Goal: Task Accomplishment & Management: Use online tool/utility

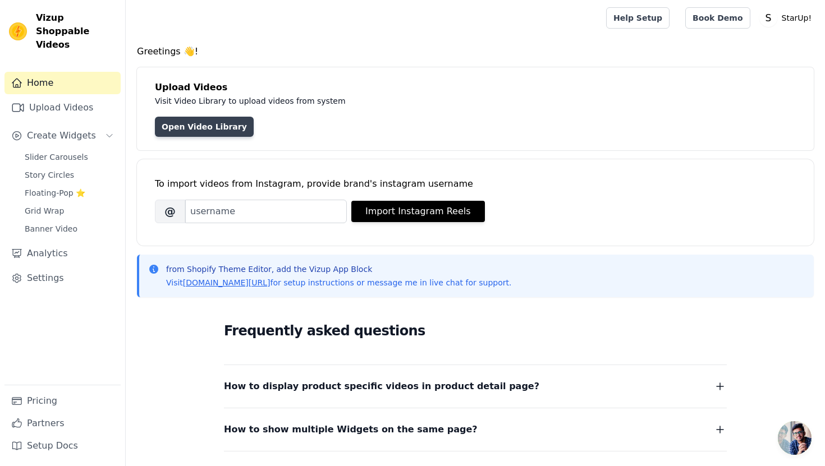
click at [228, 133] on link "Open Video Library" at bounding box center [204, 127] width 99 height 20
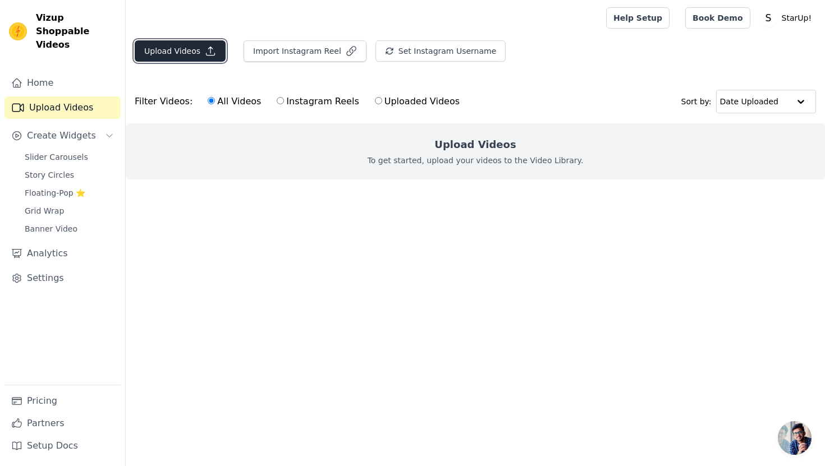
click at [213, 58] on button "Upload Videos" at bounding box center [180, 50] width 91 height 21
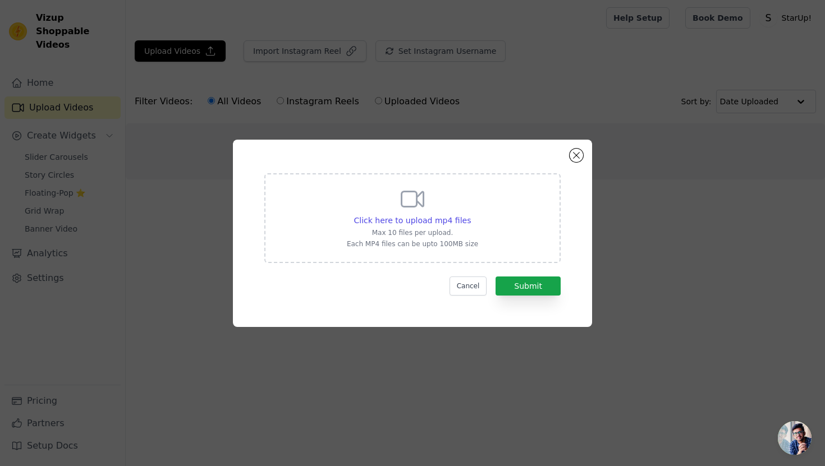
click at [489, 249] on div "Click here to upload mp4 files Max 10 files per upload. Each MP4 files can be u…" at bounding box center [412, 218] width 296 height 90
click at [471, 215] on input "Click here to upload mp4 files Max 10 files per upload. Each MP4 files can be u…" at bounding box center [470, 214] width 1 height 1
type input "C:\fakepath\12497d500452464a89d1481999a9082e.mp4"
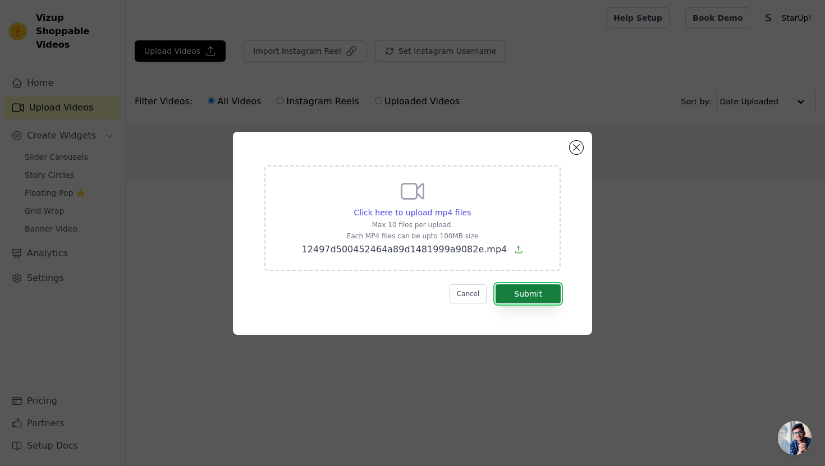
click at [528, 288] on button "Submit" at bounding box center [528, 294] width 65 height 19
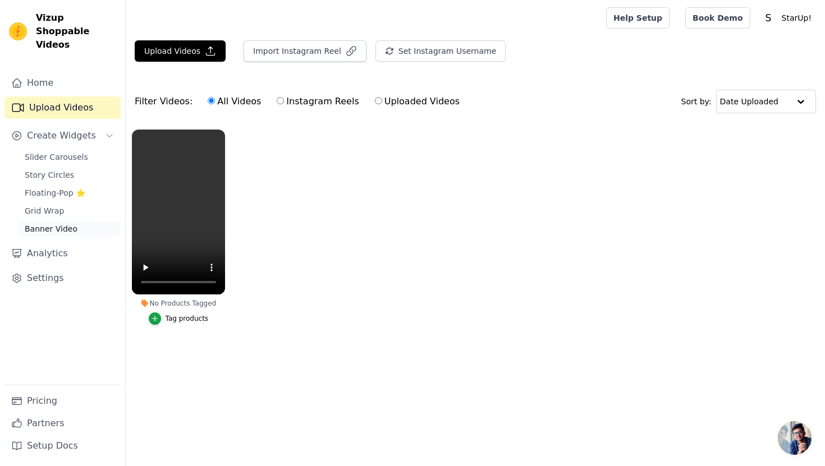
click at [59, 223] on span "Banner Video" at bounding box center [51, 228] width 53 height 11
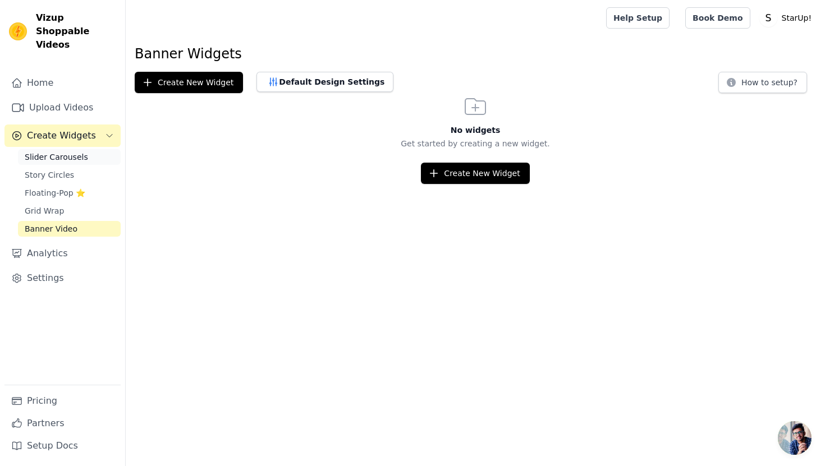
click at [59, 150] on link "Slider Carousels" at bounding box center [69, 157] width 103 height 16
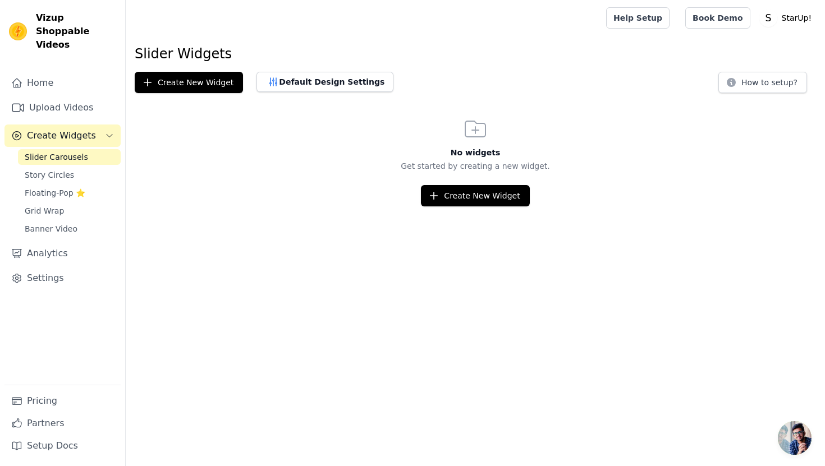
click at [69, 129] on span "Create Widgets" at bounding box center [61, 135] width 69 height 13
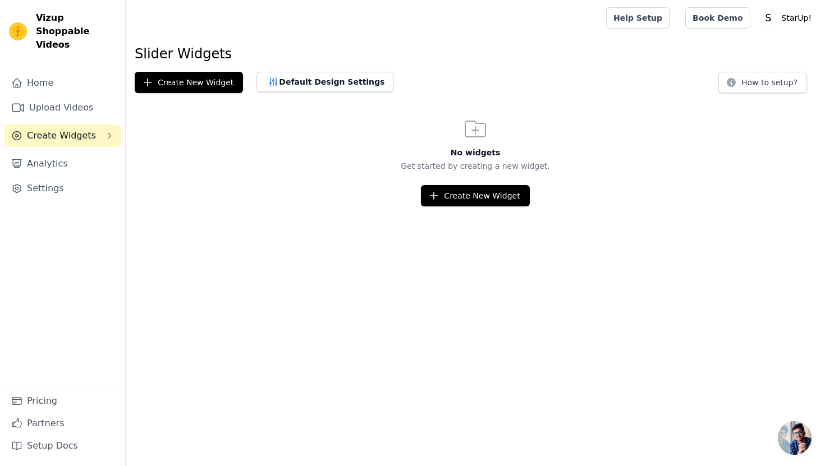
click at [69, 129] on span "Create Widgets" at bounding box center [61, 135] width 69 height 13
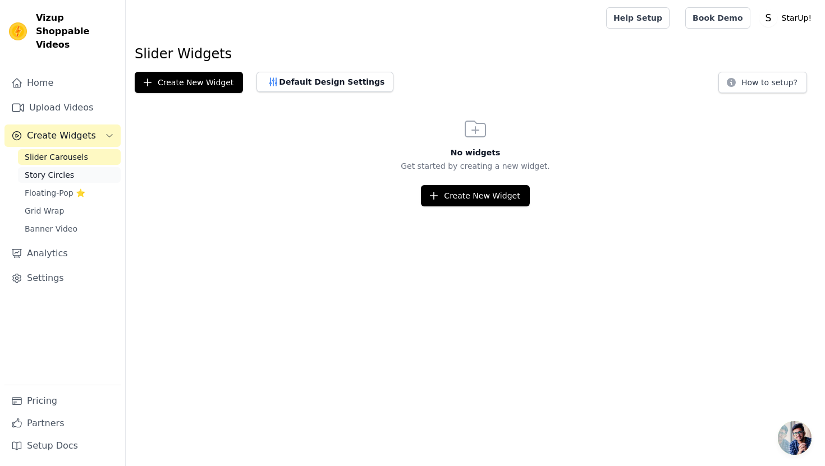
click at [70, 170] on span "Story Circles" at bounding box center [49, 175] width 49 height 11
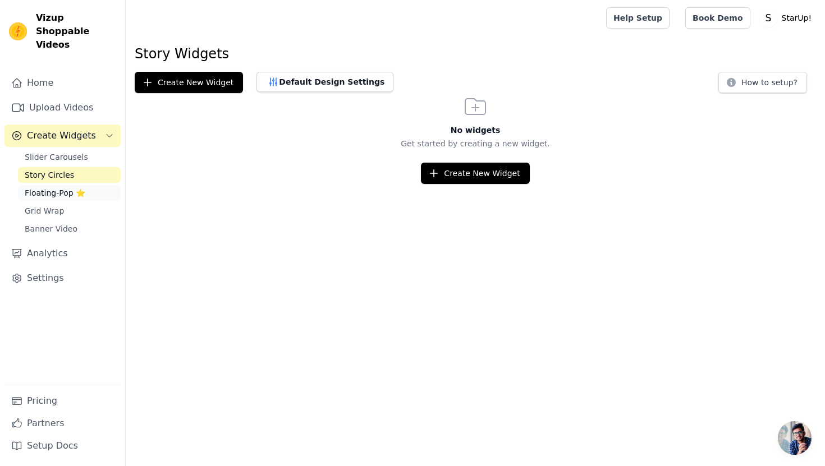
click at [70, 187] on span "Floating-Pop ⭐" at bounding box center [55, 192] width 61 height 11
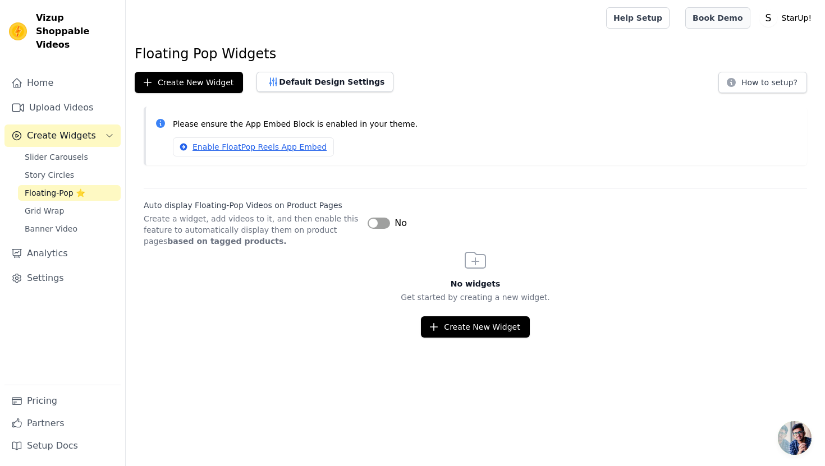
click at [725, 14] on link "Book Demo" at bounding box center [717, 17] width 65 height 21
click at [31, 403] on link "Pricing" at bounding box center [62, 401] width 116 height 22
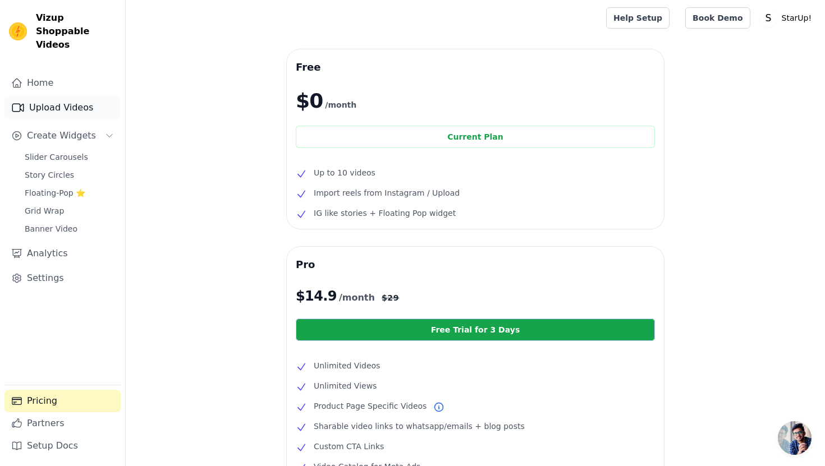
click at [79, 97] on link "Upload Videos" at bounding box center [62, 108] width 116 height 22
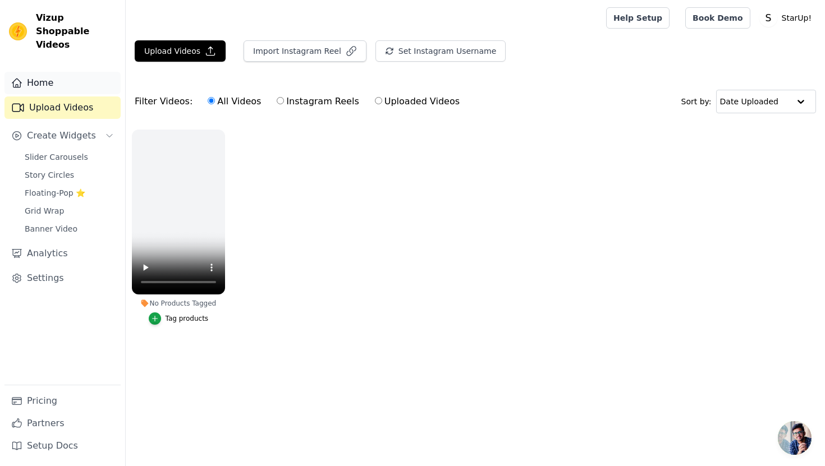
click at [76, 74] on link "Home" at bounding box center [62, 83] width 116 height 22
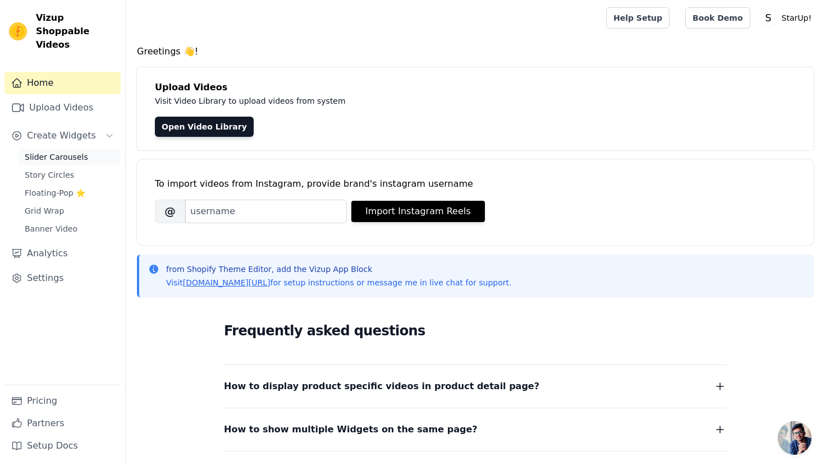
click at [72, 152] on span "Slider Carousels" at bounding box center [56, 157] width 63 height 11
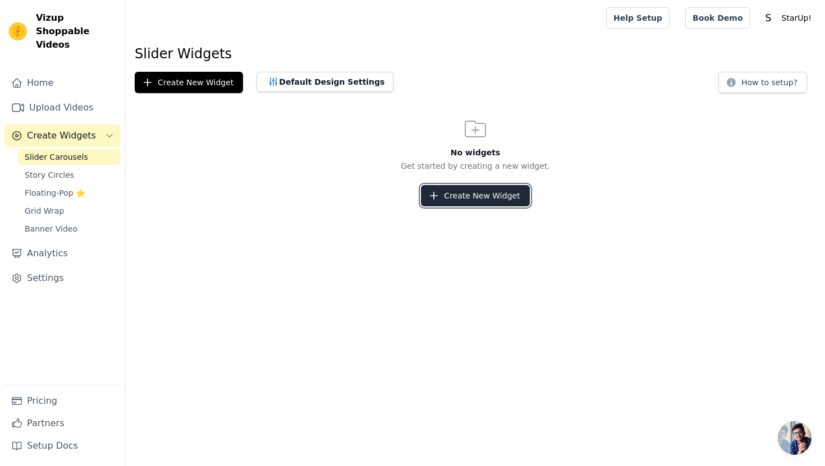
click at [470, 194] on button "Create New Widget" at bounding box center [475, 195] width 108 height 21
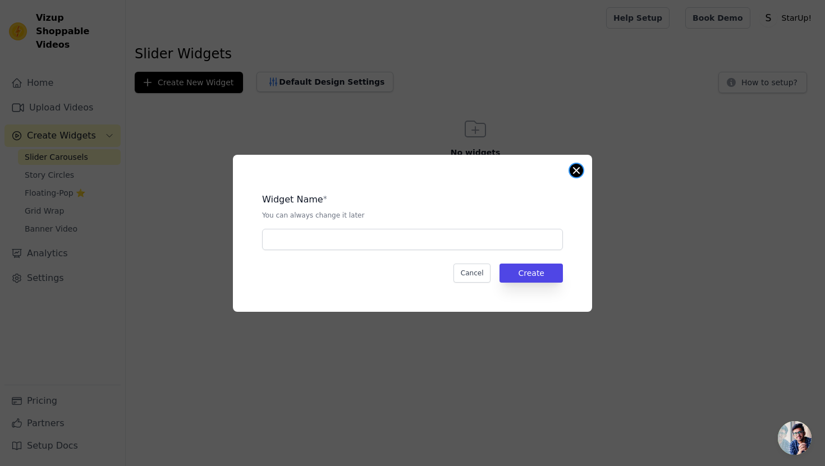
click at [581, 171] on button "Close modal" at bounding box center [576, 170] width 13 height 13
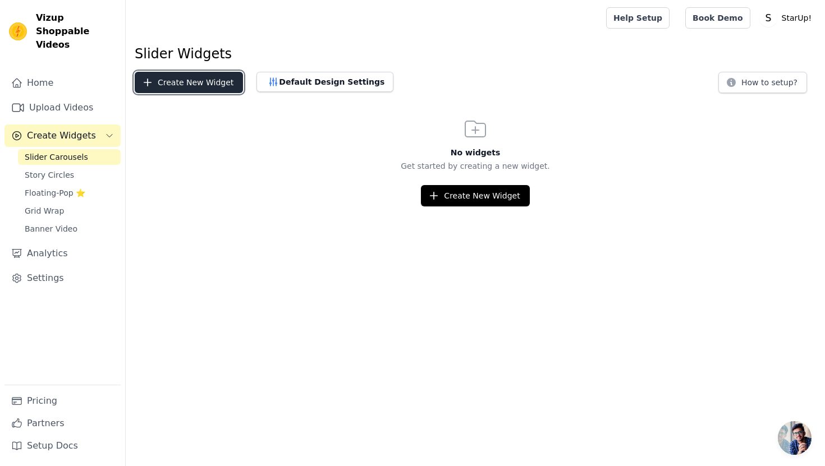
click at [223, 86] on button "Create New Widget" at bounding box center [189, 82] width 108 height 21
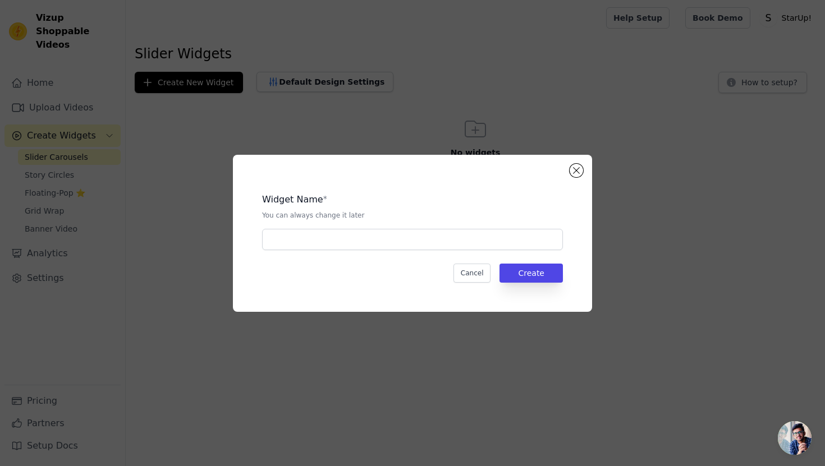
click at [508, 227] on div "Widget Name * You can always change it later" at bounding box center [412, 217] width 301 height 66
click at [495, 237] on input "text" at bounding box center [412, 239] width 301 height 21
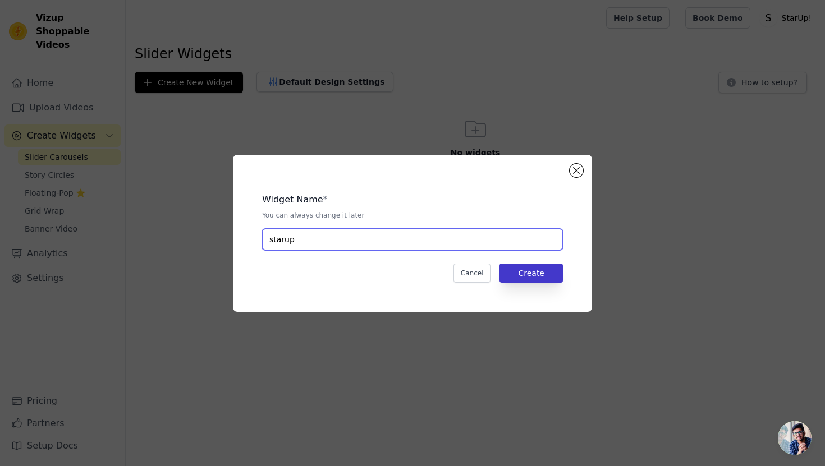
type input "starup"
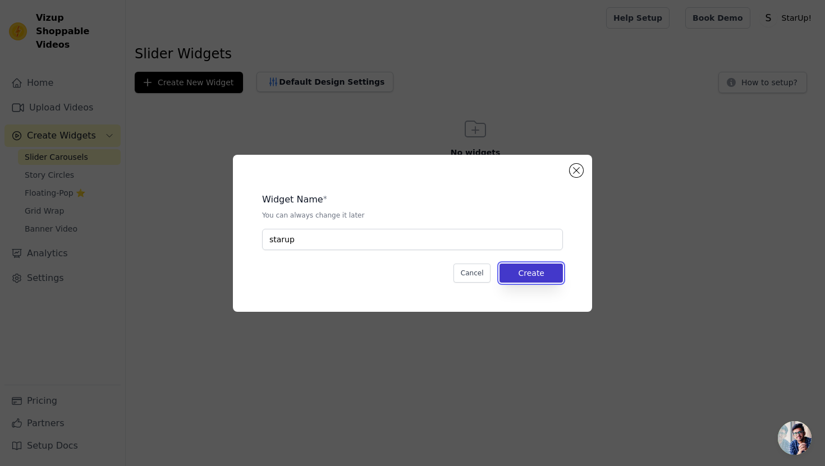
click at [548, 280] on button "Create" at bounding box center [531, 273] width 63 height 19
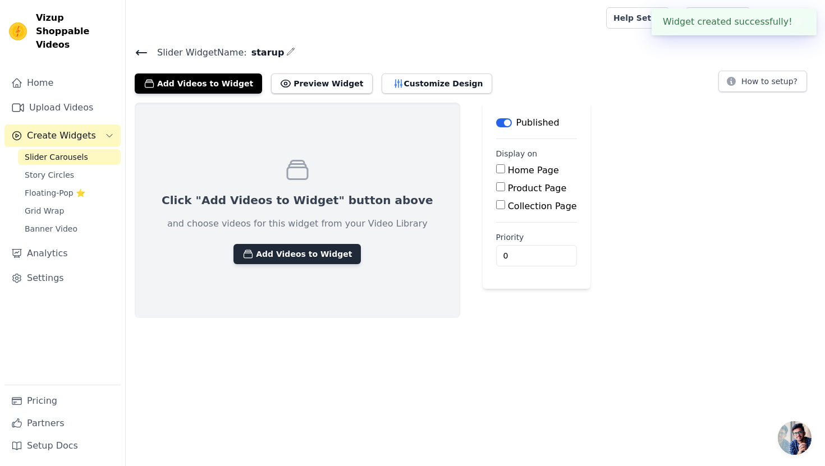
click at [305, 257] on button "Add Videos to Widget" at bounding box center [297, 254] width 127 height 20
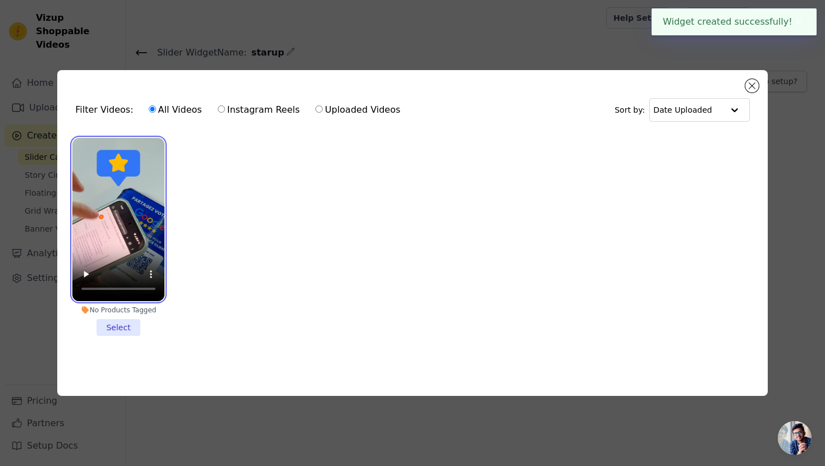
click at [129, 217] on video at bounding box center [118, 219] width 92 height 163
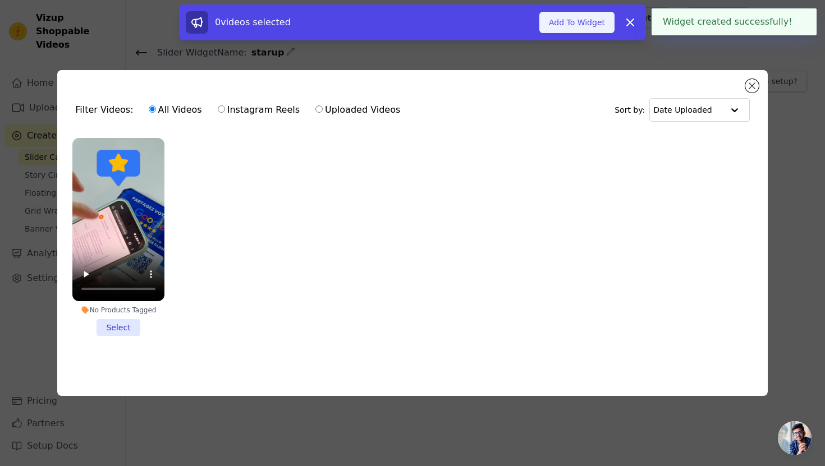
click at [569, 19] on button "Add To Widget" at bounding box center [576, 22] width 75 height 21
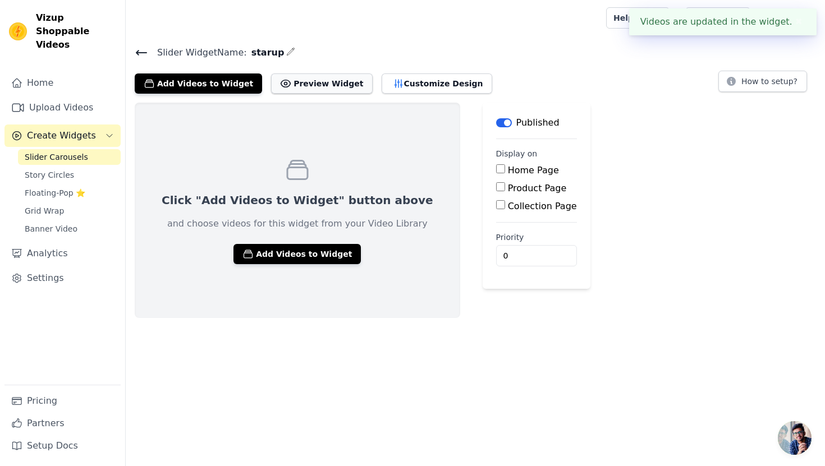
click at [300, 90] on button "Preview Widget" at bounding box center [321, 84] width 101 height 20
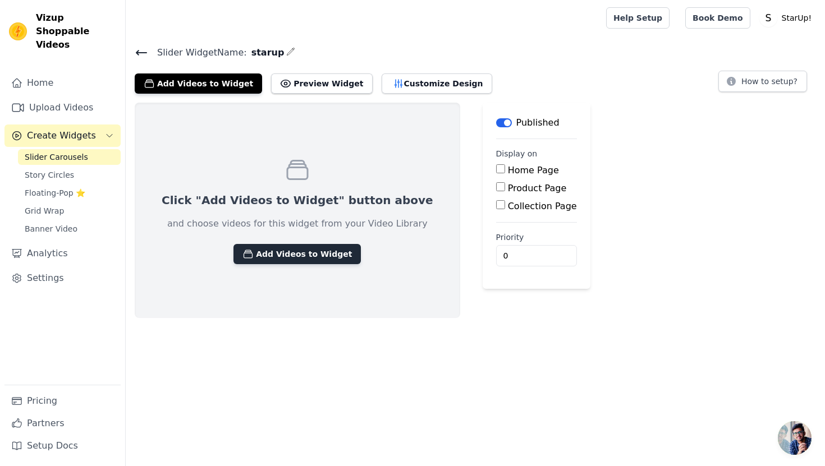
click at [282, 251] on button "Add Videos to Widget" at bounding box center [297, 254] width 127 height 20
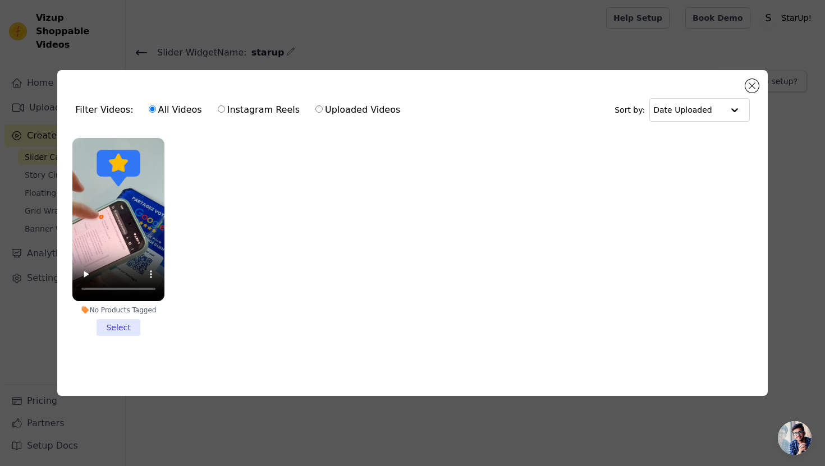
click at [125, 327] on li "No Products Tagged Select" at bounding box center [118, 237] width 92 height 198
click at [0, 0] on input "No Products Tagged Select" at bounding box center [0, 0] width 0 height 0
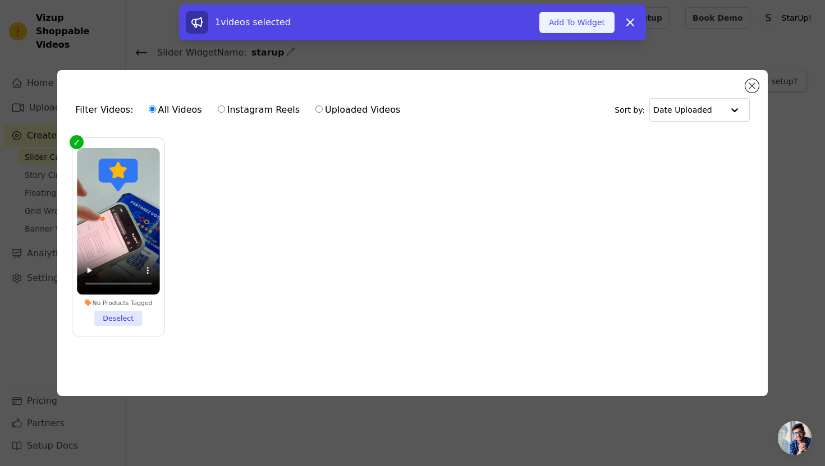
click at [583, 30] on button "Add To Widget" at bounding box center [576, 22] width 75 height 21
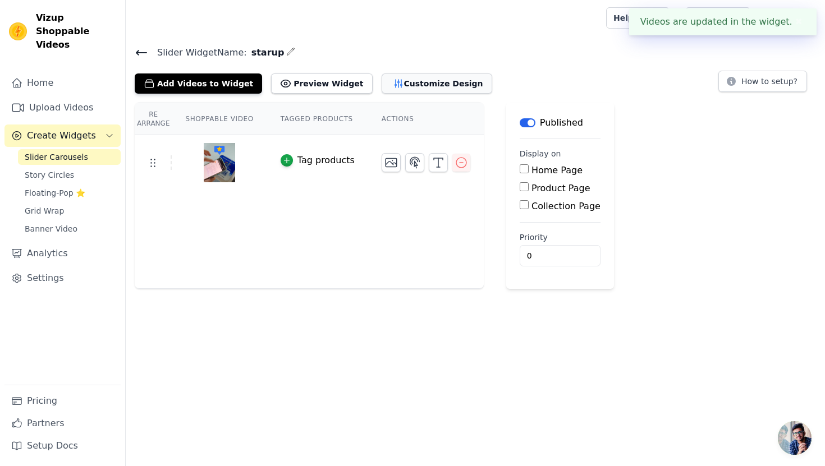
click at [413, 85] on button "Customize Design" at bounding box center [437, 84] width 111 height 20
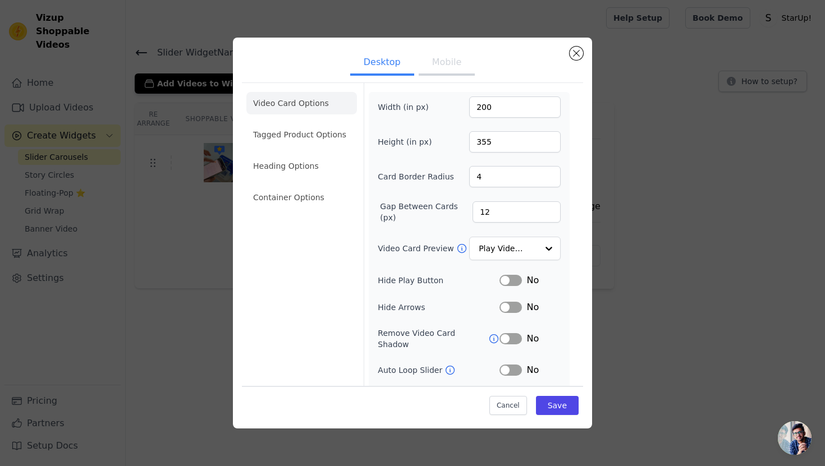
click at [446, 64] on button "Mobile" at bounding box center [447, 63] width 56 height 25
click at [370, 76] on ul "Desktop Mobile" at bounding box center [412, 64] width 341 height 34
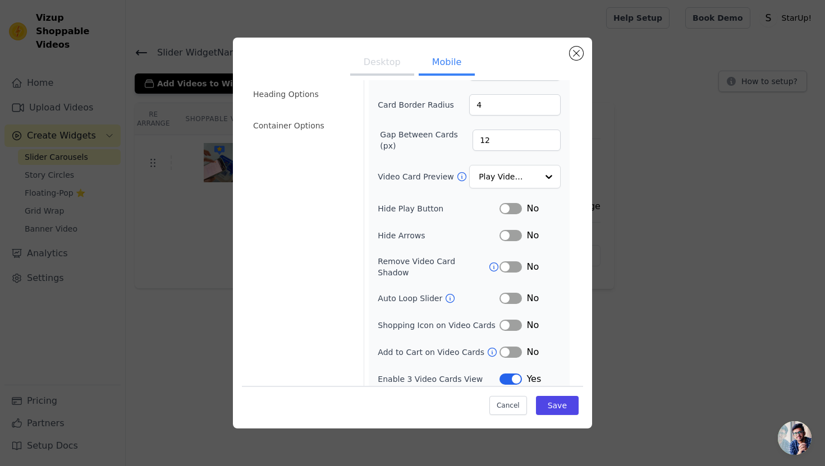
click at [515, 374] on button "Label" at bounding box center [511, 379] width 22 height 11
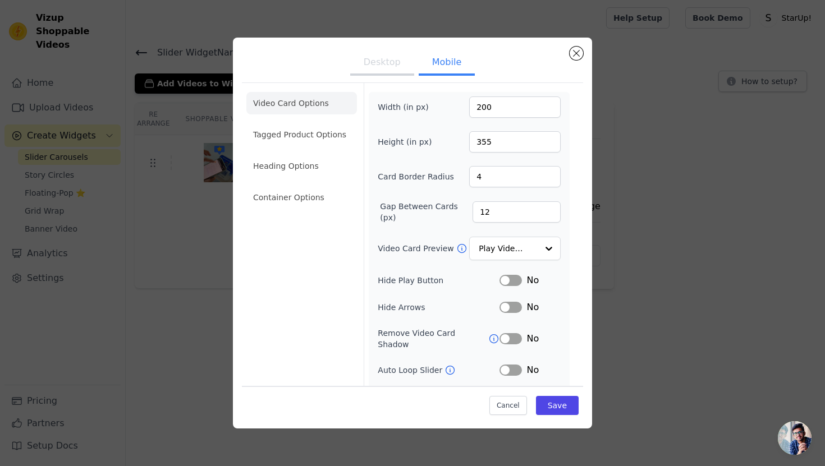
click at [538, 262] on div "Width (in px) 200 Height (in px) 355 Card Border Radius 4 Gap Between Cards (px…" at bounding box center [469, 278] width 183 height 362
click at [545, 256] on div at bounding box center [548, 249] width 22 height 22
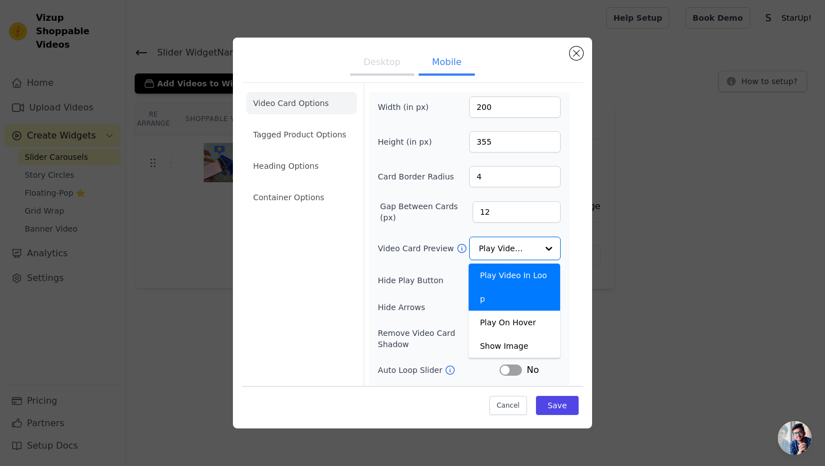
click at [394, 62] on button "Desktop" at bounding box center [382, 63] width 64 height 25
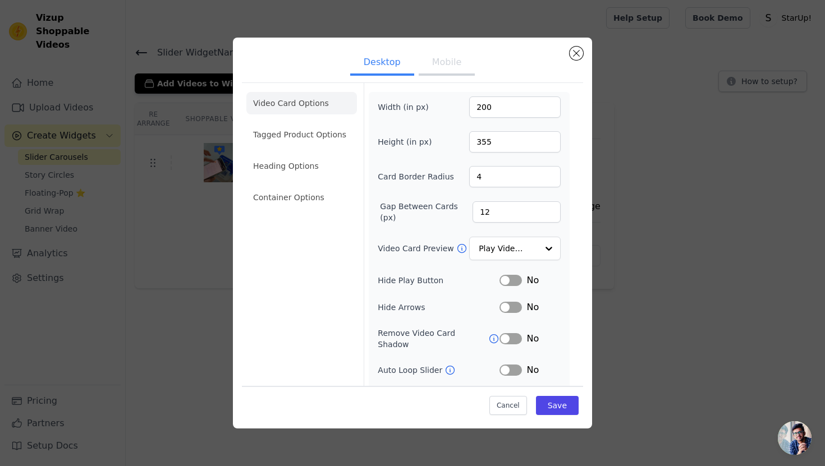
click at [393, 65] on button "Desktop" at bounding box center [382, 63] width 64 height 25
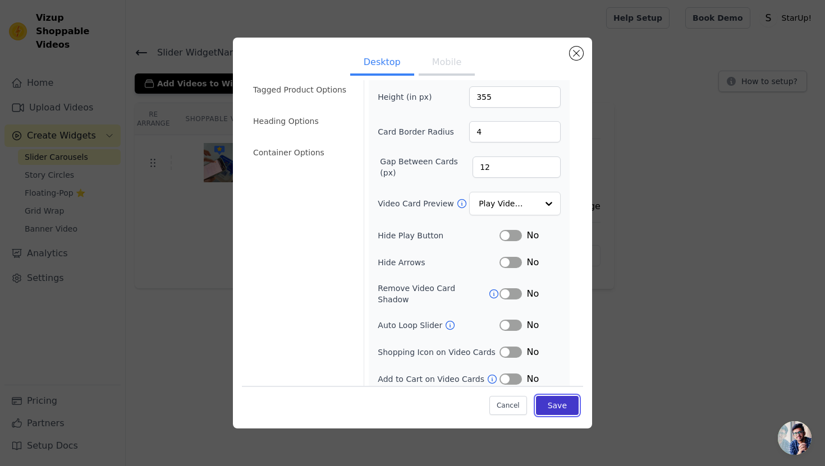
click at [554, 412] on button "Save" at bounding box center [557, 405] width 43 height 19
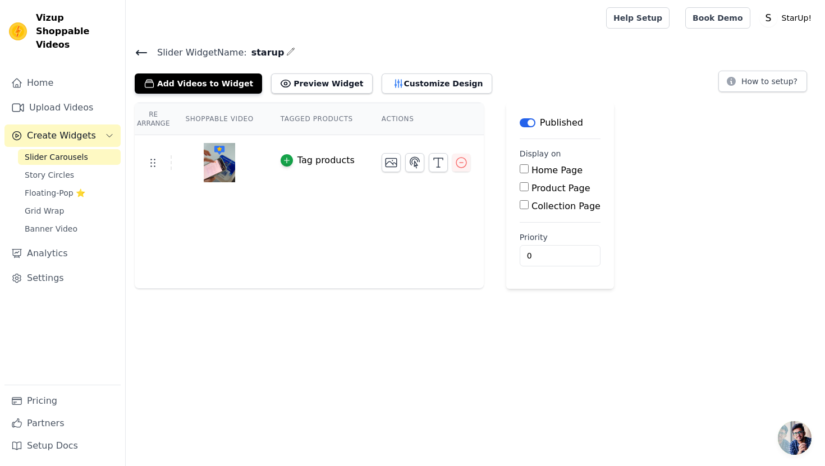
click at [373, 99] on div "Slider Widget Name: starup Add Videos to Widget Preview Widget Customize Design…" at bounding box center [475, 167] width 699 height 244
click at [400, 84] on button "Customize Design" at bounding box center [437, 84] width 111 height 20
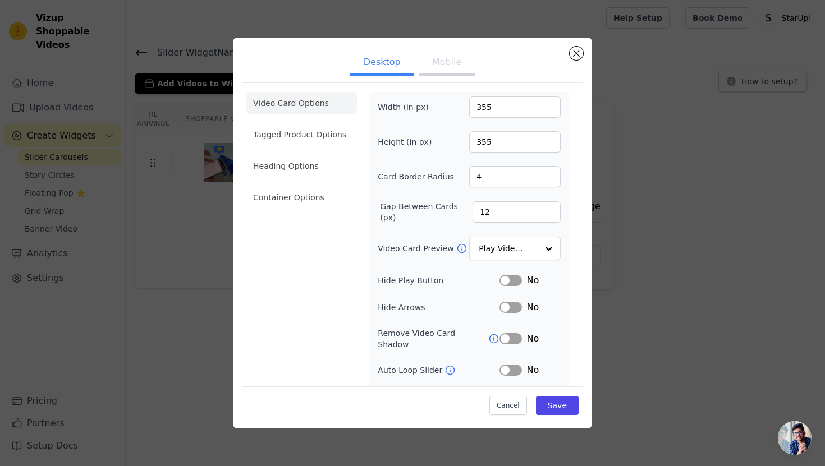
click at [736, 129] on div "Desktop Mobile Video Card Options Tagged Product Options Heading Options Contai…" at bounding box center [412, 233] width 789 height 427
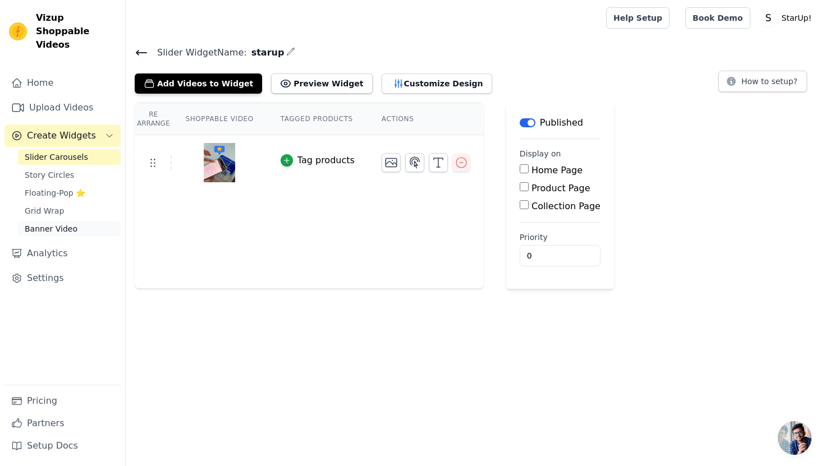
click at [49, 223] on span "Banner Video" at bounding box center [51, 228] width 53 height 11
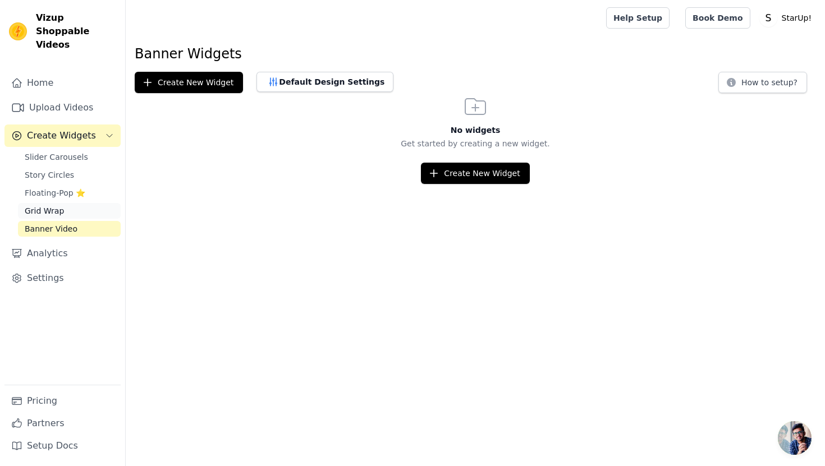
click at [63, 203] on link "Grid Wrap" at bounding box center [69, 211] width 103 height 16
click at [76, 187] on span "Floating-Pop ⭐" at bounding box center [55, 192] width 61 height 11
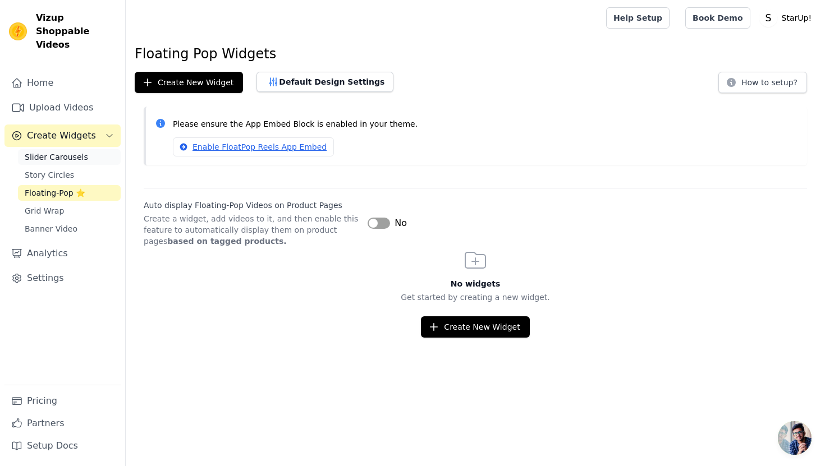
click at [77, 152] on span "Slider Carousels" at bounding box center [56, 157] width 63 height 11
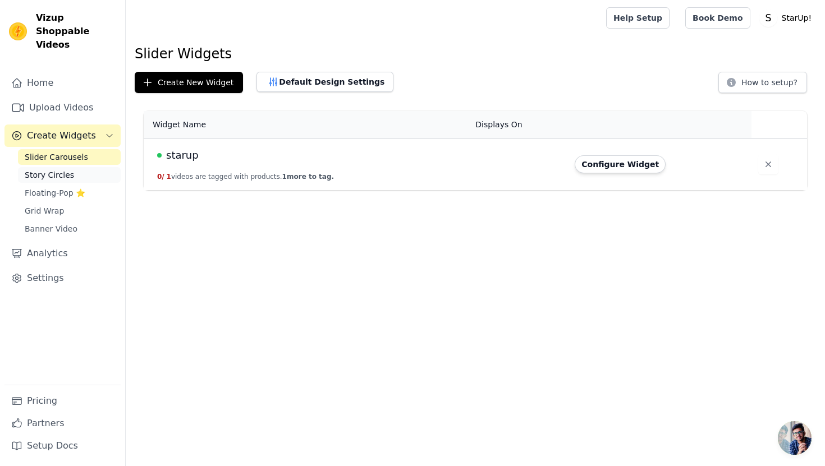
click at [79, 167] on link "Story Circles" at bounding box center [69, 175] width 103 height 16
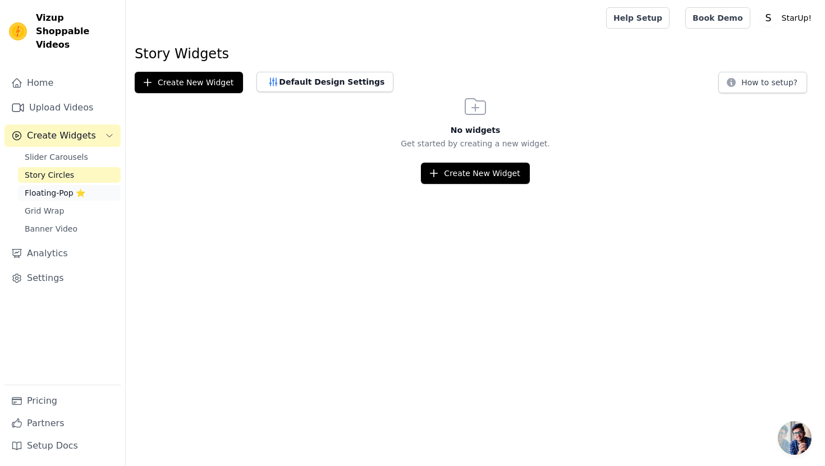
click at [81, 185] on link "Floating-Pop ⭐" at bounding box center [69, 193] width 103 height 16
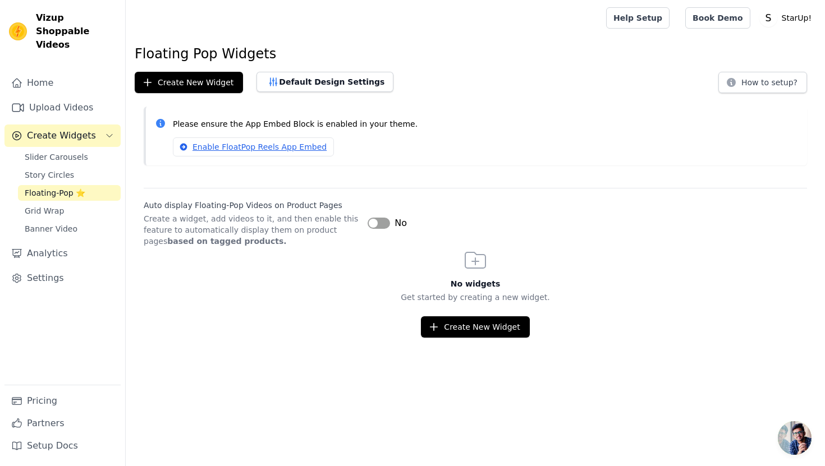
click at [294, 230] on p "Create a widget, add videos to it, and then enable this feature to automaticall…" at bounding box center [251, 230] width 215 height 34
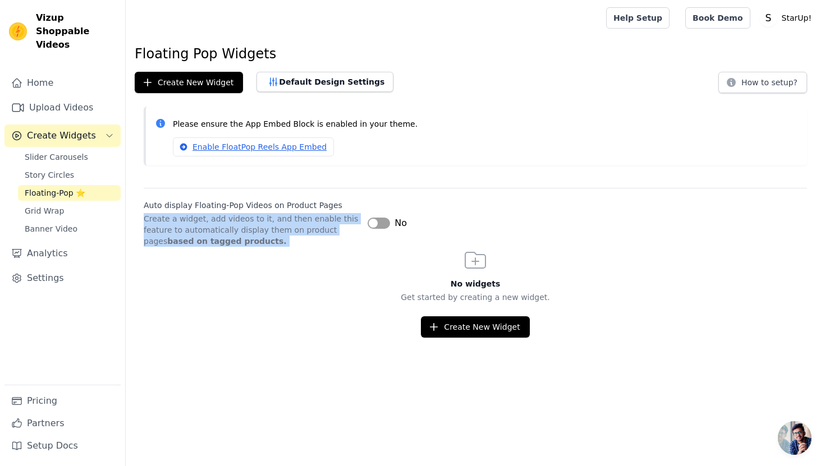
click at [294, 230] on p "Create a widget, add videos to it, and then enable this feature to automaticall…" at bounding box center [251, 230] width 215 height 34
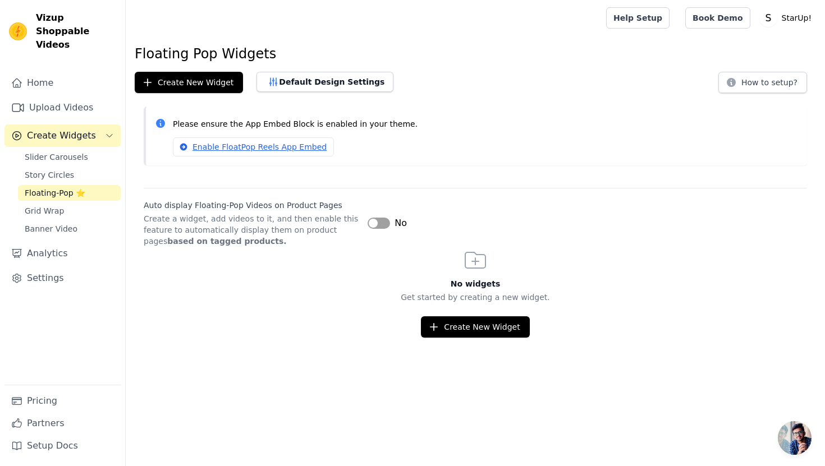
click at [295, 249] on div "No widgets Get started by creating a new widget. Create New Widget" at bounding box center [475, 292] width 699 height 91
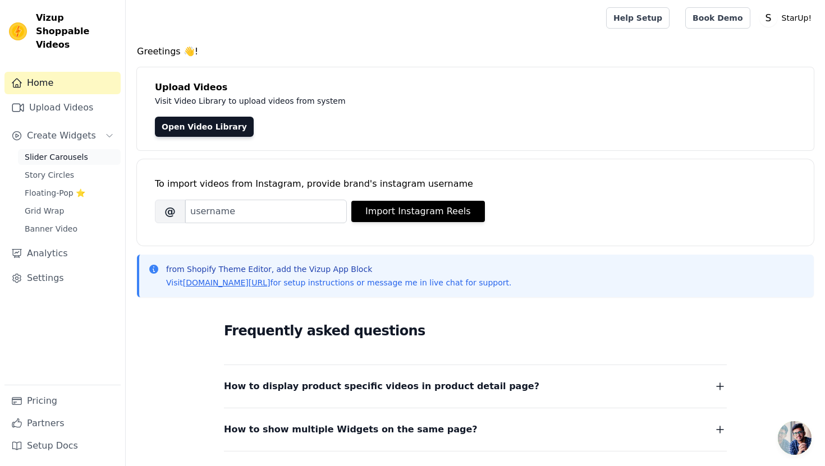
click at [70, 152] on span "Slider Carousels" at bounding box center [56, 157] width 63 height 11
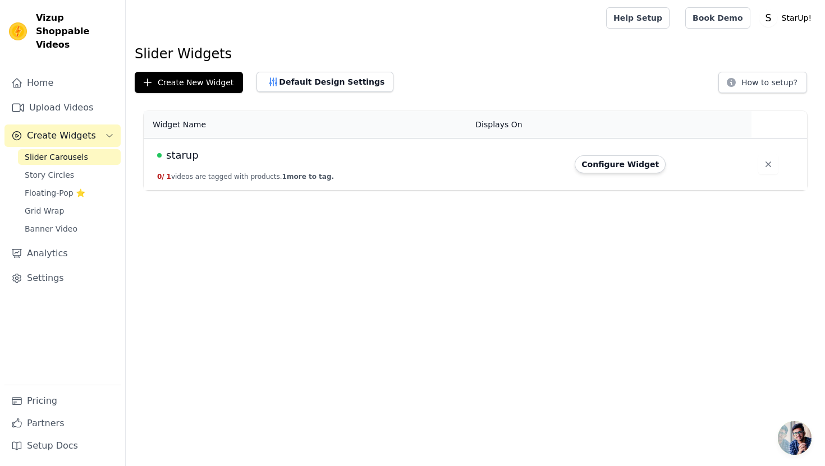
click at [379, 164] on td "starup 0 / 1 videos are tagged with products. 1 more to tag." at bounding box center [306, 165] width 325 height 52
click at [180, 158] on span "starup" at bounding box center [182, 156] width 33 height 16
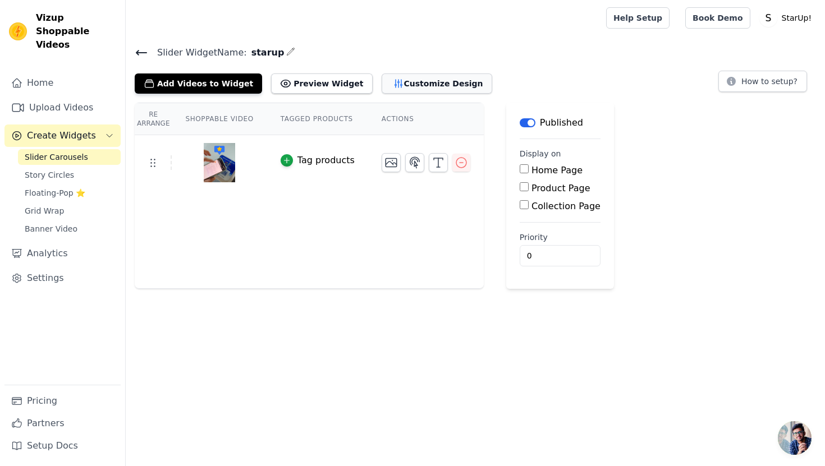
click at [401, 77] on button "Customize Design" at bounding box center [437, 84] width 111 height 20
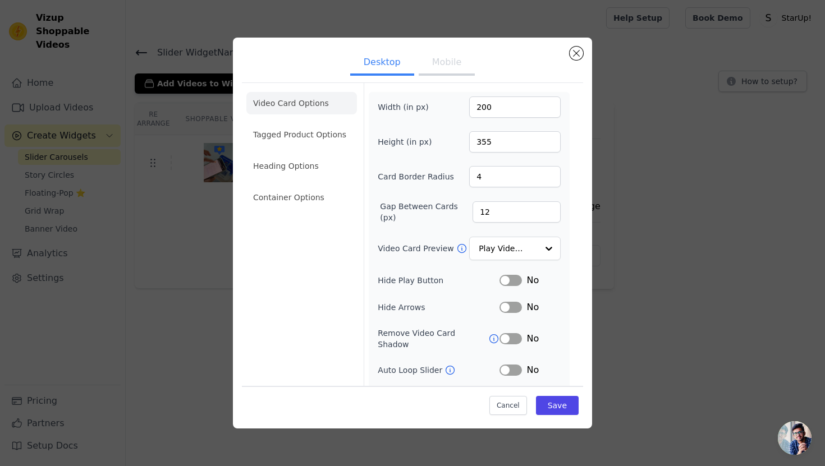
click at [442, 59] on button "Mobile" at bounding box center [447, 63] width 56 height 25
click at [360, 65] on button "Desktop" at bounding box center [382, 63] width 64 height 25
click at [442, 68] on button "Mobile" at bounding box center [447, 63] width 56 height 25
click at [502, 109] on input "200" at bounding box center [515, 107] width 92 height 21
click at [548, 104] on input "201" at bounding box center [515, 107] width 92 height 21
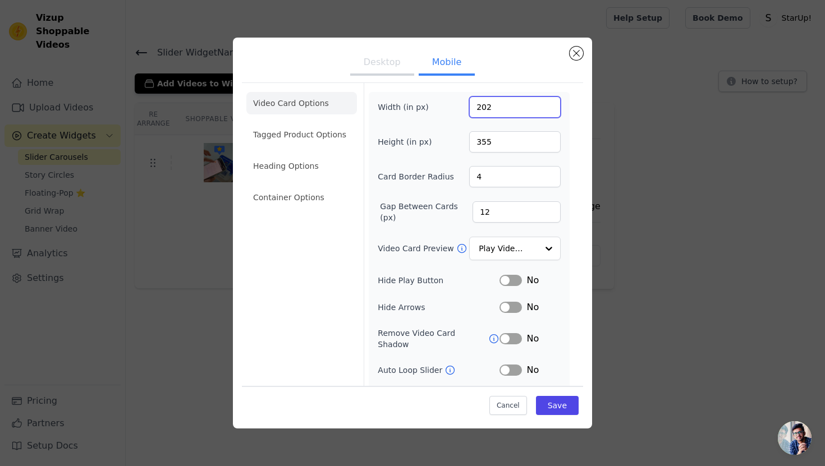
click at [548, 104] on input "202" at bounding box center [515, 107] width 92 height 21
click at [548, 104] on input "301" at bounding box center [515, 107] width 92 height 21
click at [553, 111] on input "300" at bounding box center [515, 107] width 92 height 21
click at [553, 104] on input "344" at bounding box center [515, 107] width 92 height 21
click at [553, 104] on input "345" at bounding box center [515, 107] width 92 height 21
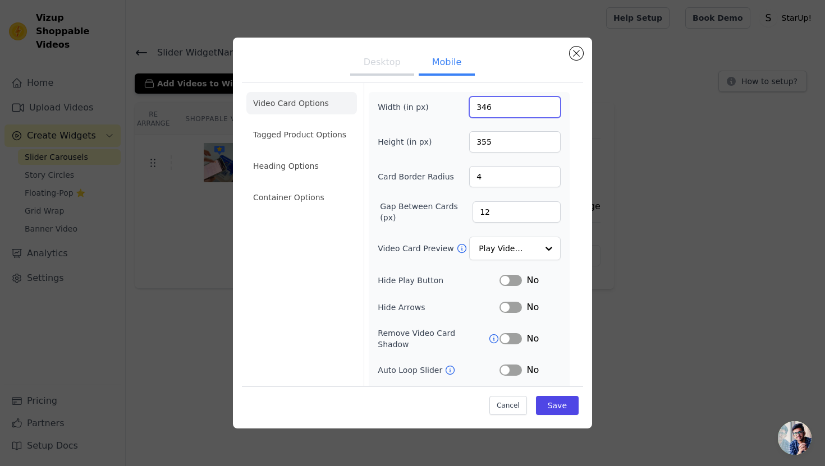
click at [553, 104] on input "346" at bounding box center [515, 107] width 92 height 21
click at [553, 104] on input "347" at bounding box center [515, 107] width 92 height 21
click at [553, 104] on input "348" at bounding box center [515, 107] width 92 height 21
click at [553, 104] on input "349" at bounding box center [515, 107] width 92 height 21
click at [553, 104] on input "350" at bounding box center [515, 107] width 92 height 21
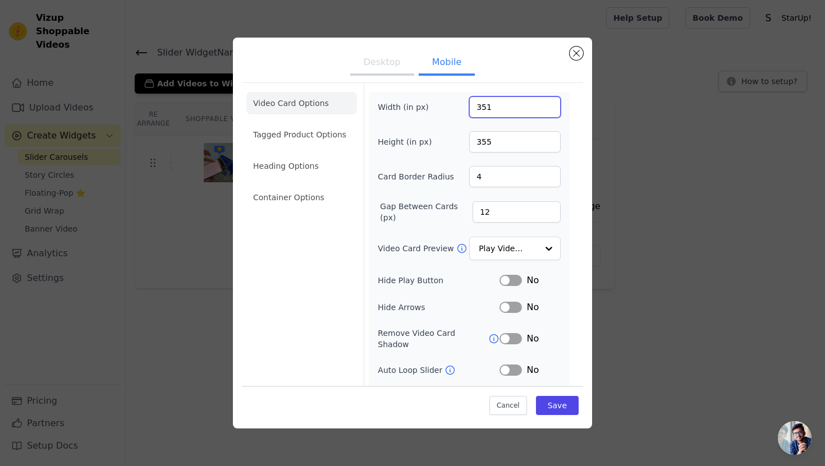
click at [553, 104] on input "351" at bounding box center [515, 107] width 92 height 21
click at [553, 104] on input "352" at bounding box center [515, 107] width 92 height 21
click at [553, 104] on input "353" at bounding box center [515, 107] width 92 height 21
click at [553, 104] on input "354" at bounding box center [515, 107] width 92 height 21
type input "355"
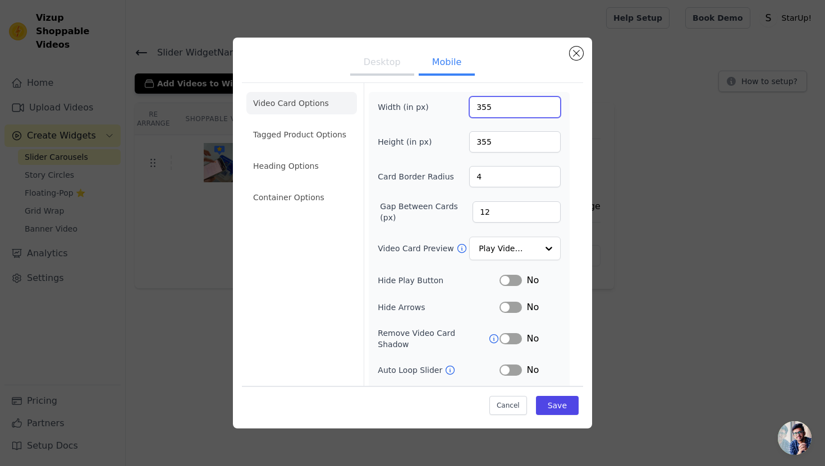
click at [553, 104] on input "355" at bounding box center [515, 107] width 92 height 21
click at [561, 404] on button "Save" at bounding box center [557, 405] width 43 height 19
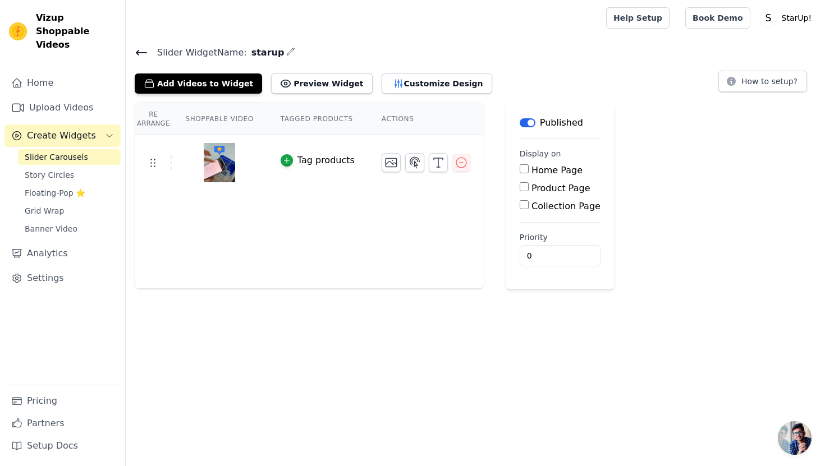
click at [304, 164] on div "Tag products" at bounding box center [326, 160] width 57 height 13
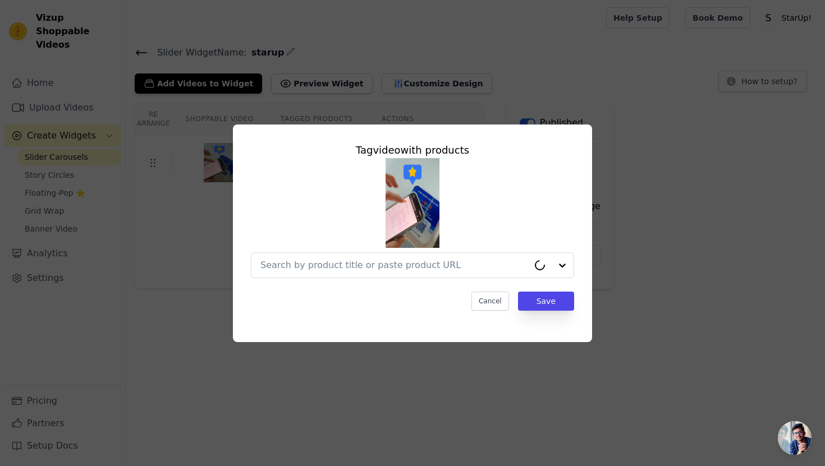
click at [205, 181] on div "Tag video with products Cancel Save" at bounding box center [412, 234] width 789 height 254
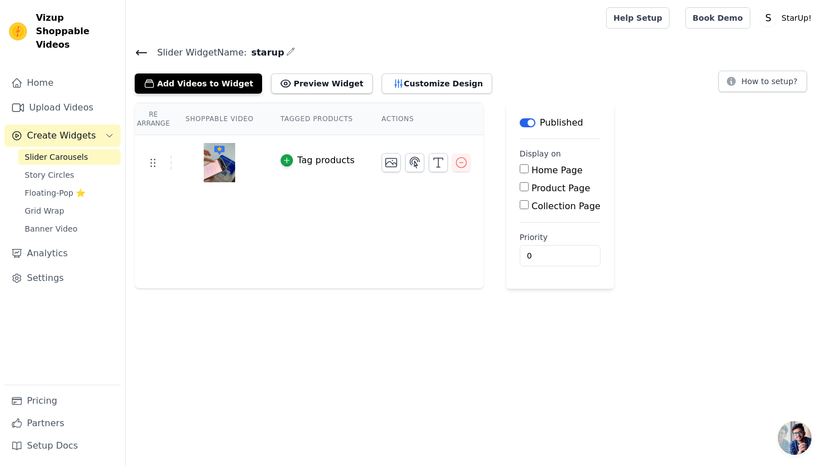
click at [227, 163] on img at bounding box center [219, 163] width 31 height 54
click at [70, 152] on span "Slider Carousels" at bounding box center [56, 157] width 63 height 11
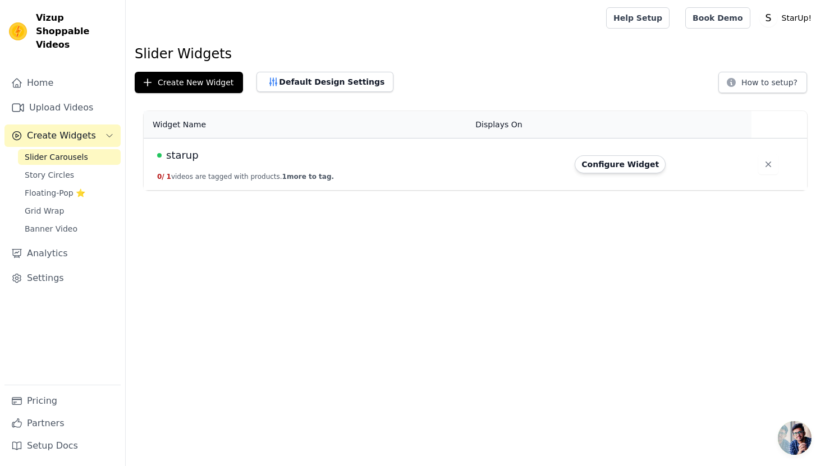
click at [181, 155] on span "starup" at bounding box center [182, 156] width 33 height 16
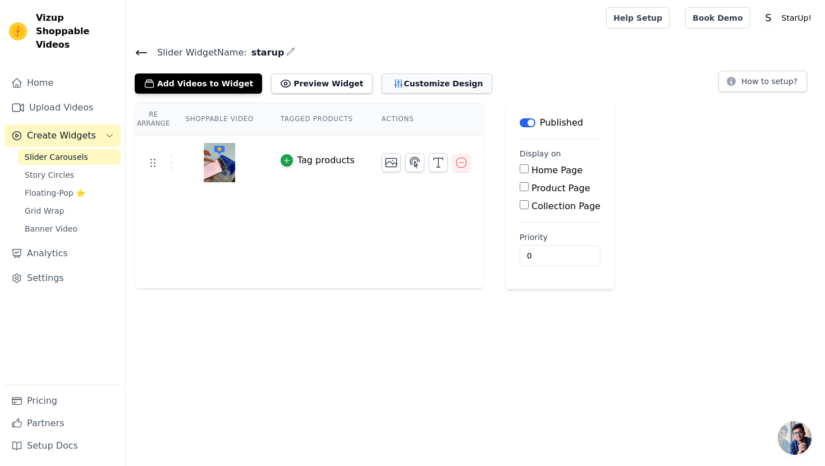
click at [382, 81] on button "Customize Design" at bounding box center [437, 84] width 111 height 20
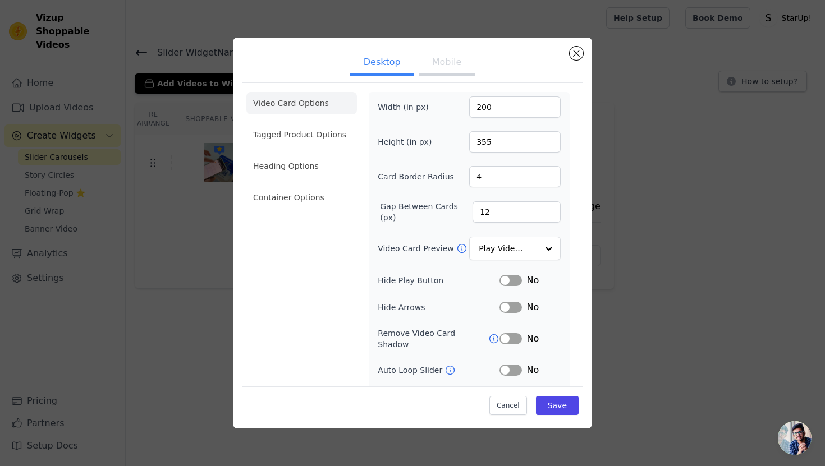
click at [462, 73] on button "Mobile" at bounding box center [447, 63] width 56 height 25
click at [505, 112] on input "355" at bounding box center [515, 107] width 92 height 21
type input "340"
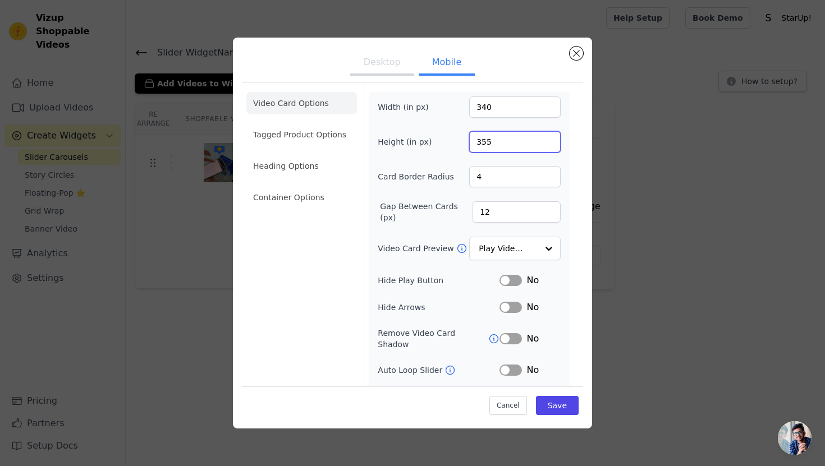
click at [521, 131] on input "355" at bounding box center [515, 141] width 92 height 21
click at [521, 132] on input "355" at bounding box center [515, 141] width 92 height 21
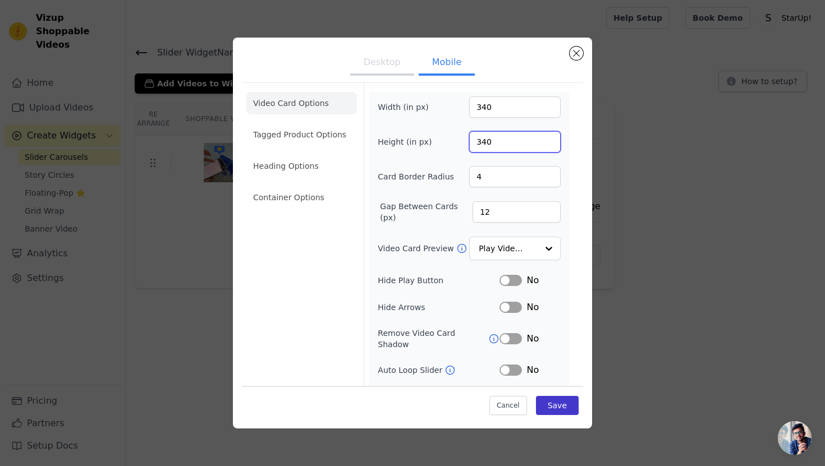
type input "340"
click at [569, 403] on button "Save" at bounding box center [557, 405] width 43 height 19
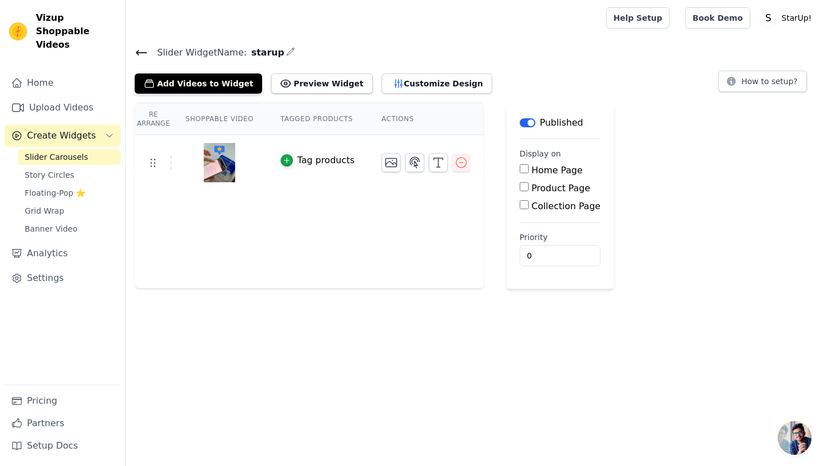
click at [425, 94] on div "Slider Widget Name: starup Add Videos to Widget Preview Widget Customize Design…" at bounding box center [475, 167] width 699 height 244
click at [434, 74] on button "Customize Design" at bounding box center [437, 84] width 111 height 20
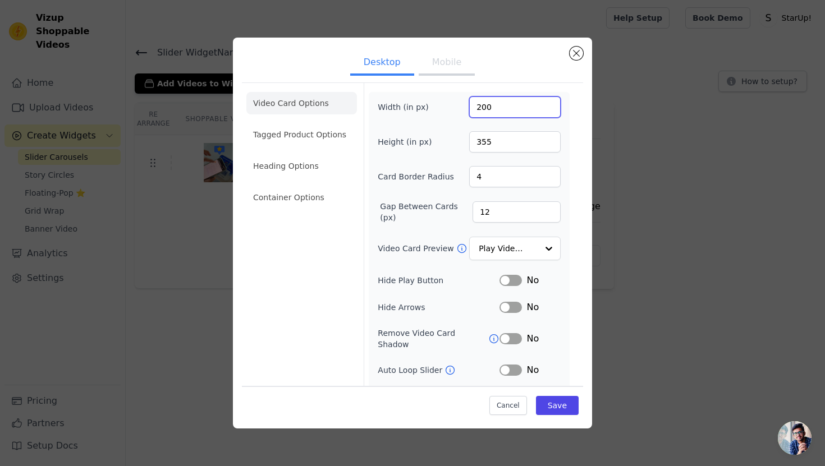
click at [500, 116] on input "200" at bounding box center [515, 107] width 92 height 21
drag, startPoint x: 500, startPoint y: 116, endPoint x: 462, endPoint y: 116, distance: 37.6
click at [462, 116] on div "Width (in px) 200" at bounding box center [469, 107] width 183 height 21
click at [511, 104] on input "200" at bounding box center [515, 107] width 92 height 21
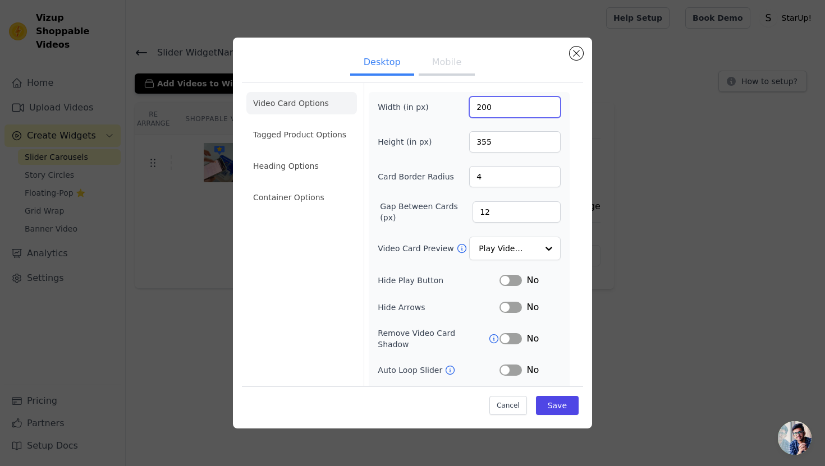
click at [511, 104] on input "200" at bounding box center [515, 107] width 92 height 21
type input "355"
click at [557, 401] on button "Save" at bounding box center [557, 405] width 43 height 19
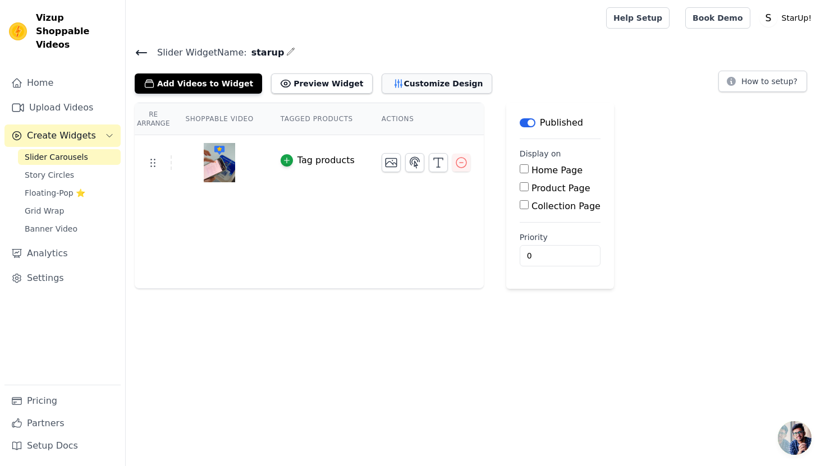
click at [382, 77] on button "Customize Design" at bounding box center [437, 84] width 111 height 20
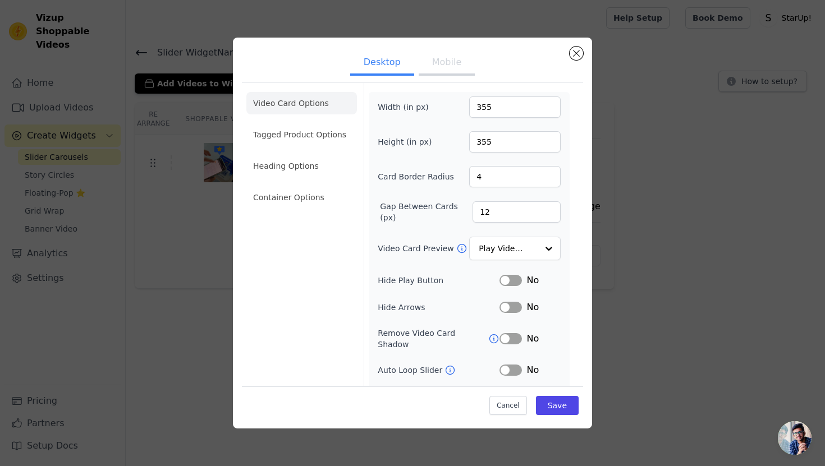
scroll to position [45, 0]
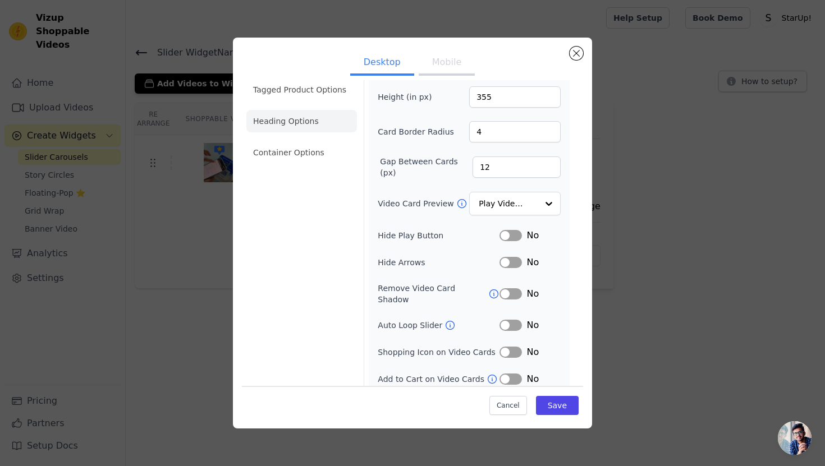
click at [318, 117] on li "Heading Options" at bounding box center [301, 121] width 111 height 22
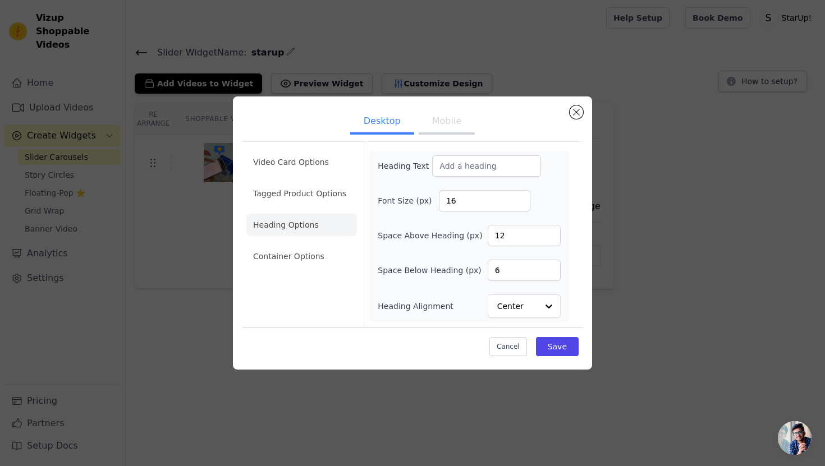
scroll to position [0, 0]
click at [275, 260] on li "Container Options" at bounding box center [301, 256] width 111 height 22
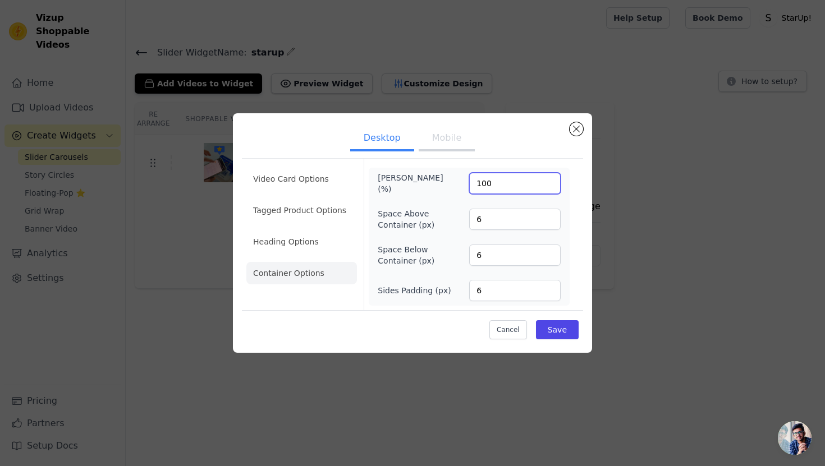
click at [500, 193] on input "100" at bounding box center [515, 183] width 92 height 21
click at [507, 132] on ul "Desktop Mobile" at bounding box center [412, 139] width 341 height 34
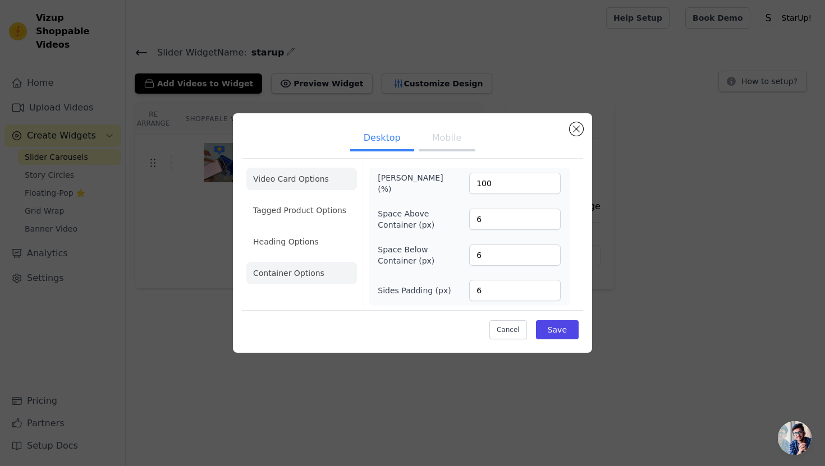
click at [268, 177] on li "Video Card Options" at bounding box center [301, 179] width 111 height 22
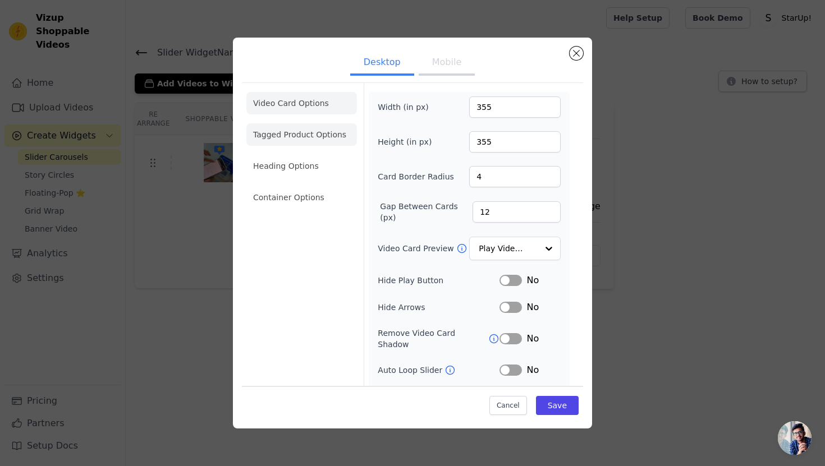
click at [318, 135] on li "Tagged Product Options" at bounding box center [301, 134] width 111 height 22
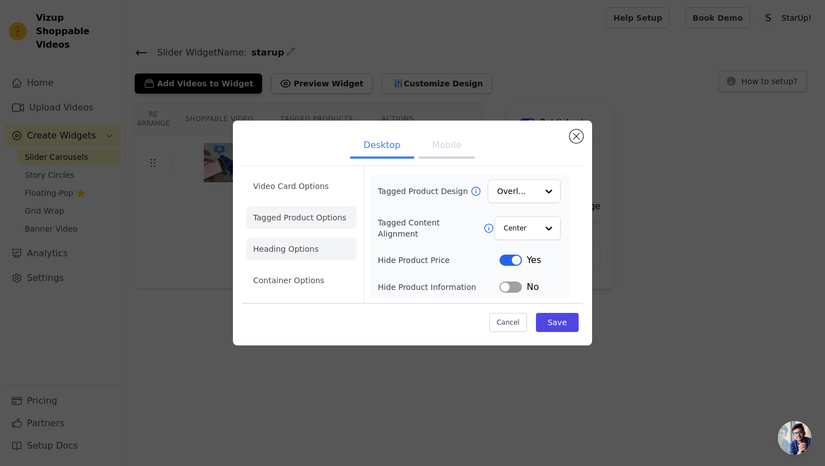
click at [295, 250] on li "Heading Options" at bounding box center [301, 249] width 111 height 22
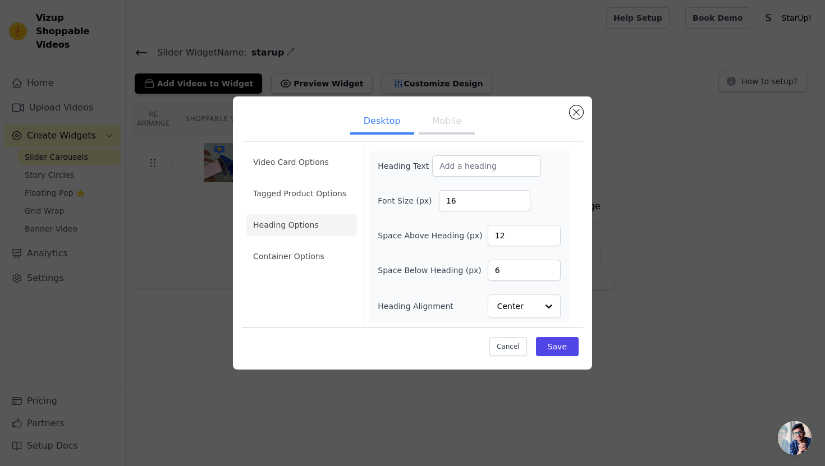
click at [300, 220] on li "Heading Options" at bounding box center [301, 225] width 111 height 22
click at [304, 203] on li "Tagged Product Options" at bounding box center [301, 193] width 111 height 22
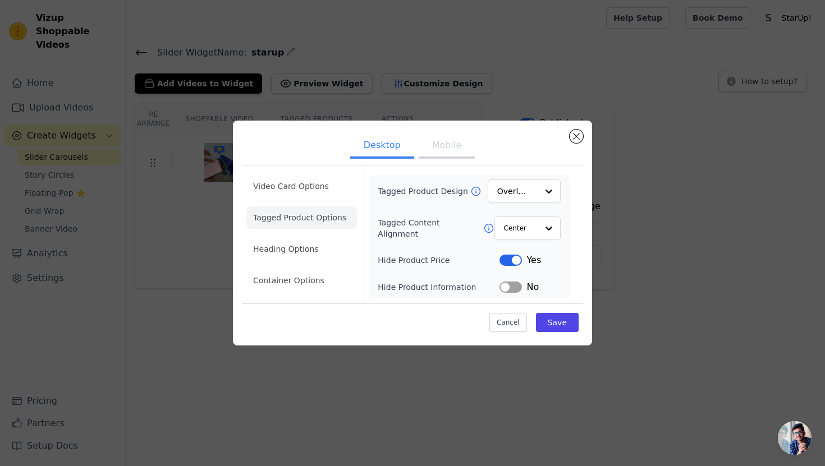
click at [305, 228] on li "Tagged Product Options" at bounding box center [301, 218] width 111 height 22
click at [305, 238] on li "Heading Options" at bounding box center [301, 249] width 111 height 22
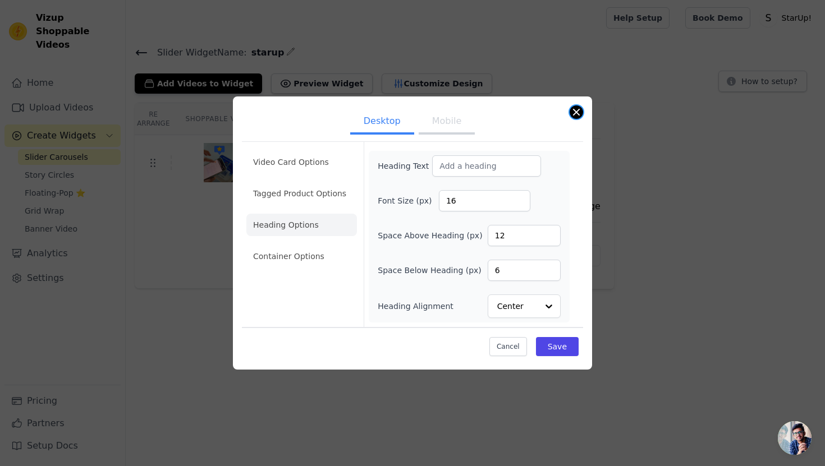
click at [579, 115] on button "Close modal" at bounding box center [576, 112] width 13 height 13
